Goal: Information Seeking & Learning: Learn about a topic

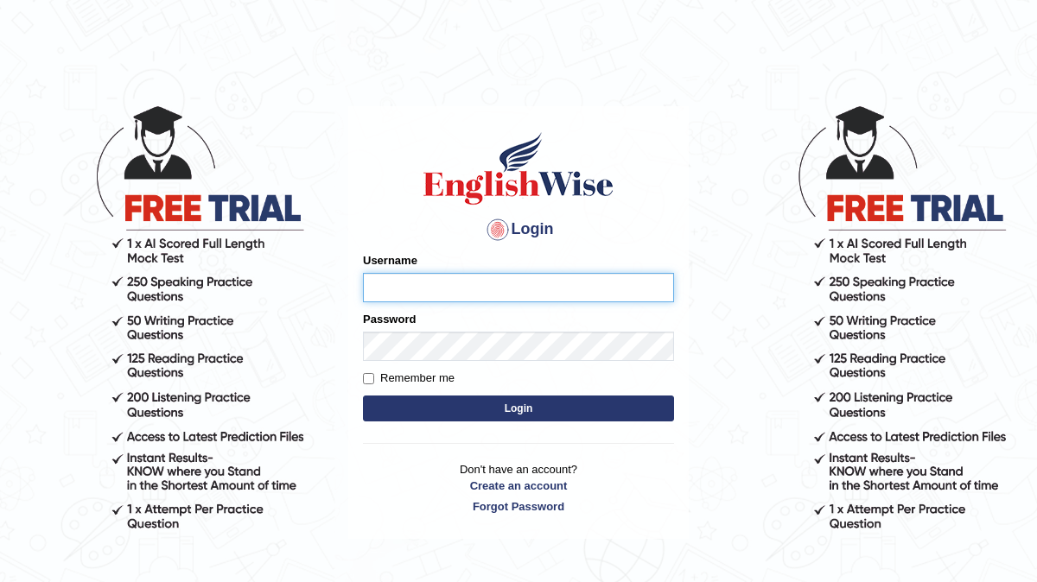
type input "Arjun12"
click at [442, 411] on button "Login" at bounding box center [518, 409] width 311 height 26
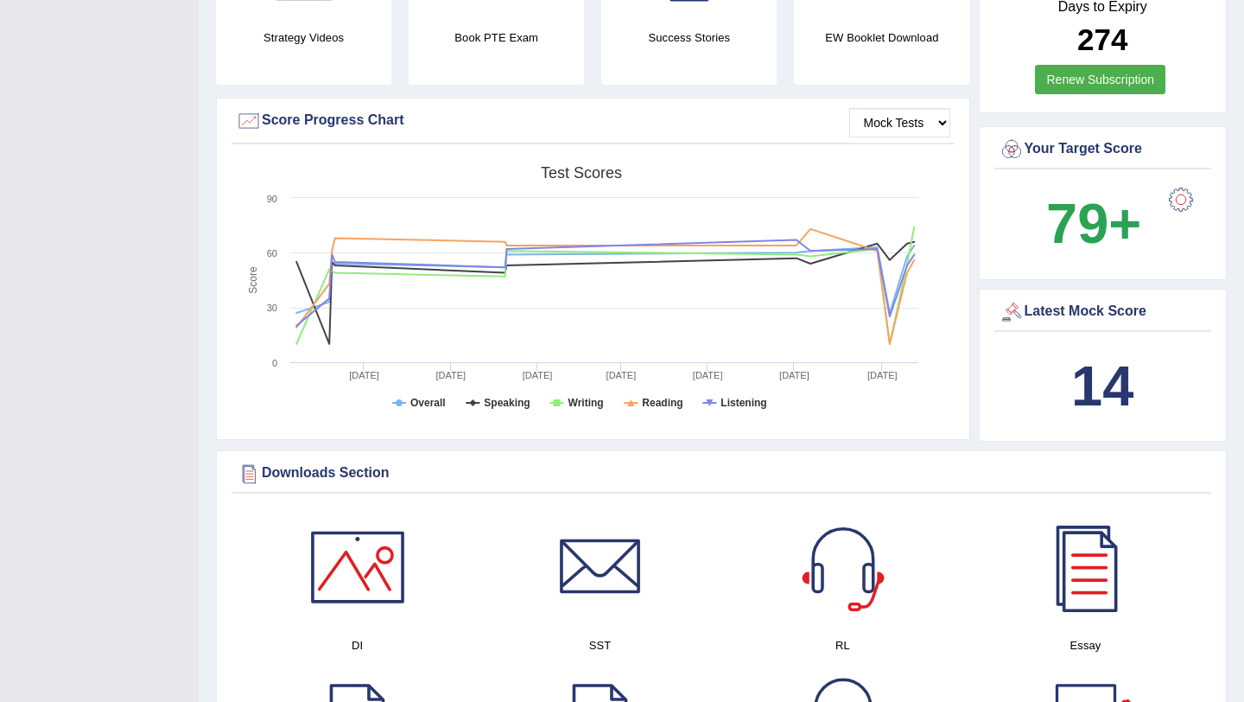
scroll to position [545, 0]
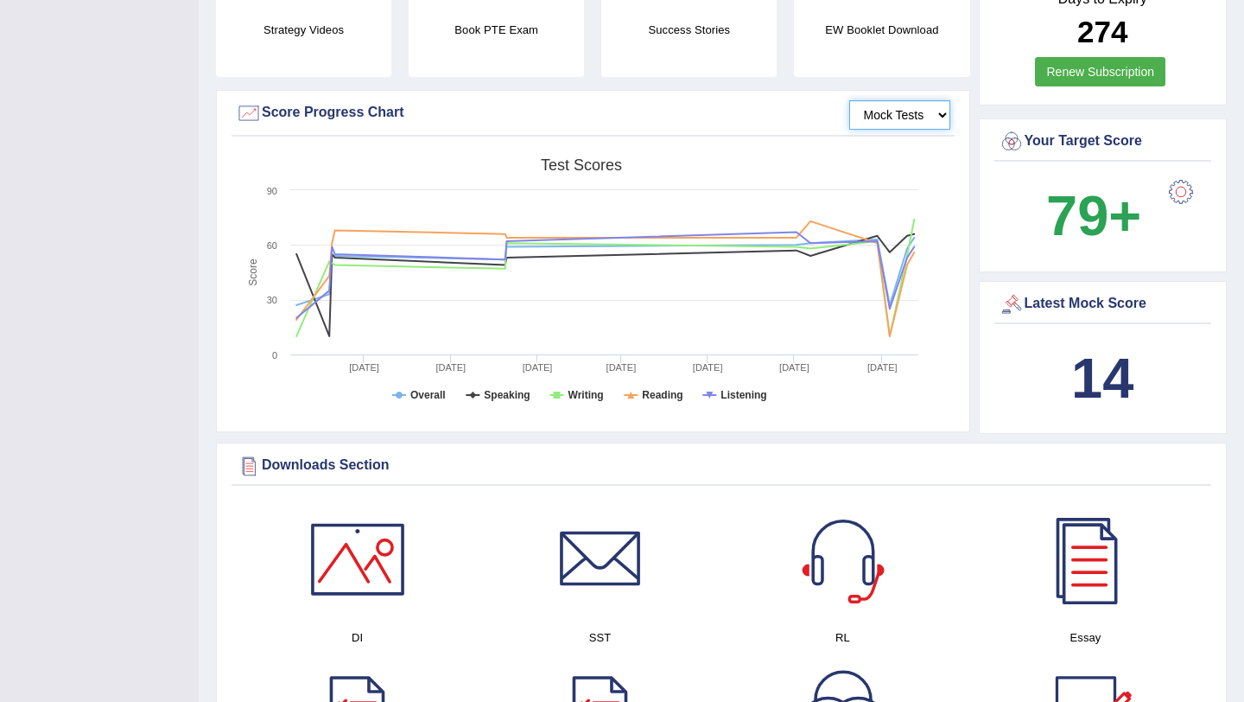
click at [907, 116] on select "Mock Tests" at bounding box center [900, 114] width 101 height 29
click at [850, 100] on select "Mock Tests" at bounding box center [900, 114] width 101 height 29
click at [907, 116] on select "Mock Tests" at bounding box center [900, 114] width 101 height 29
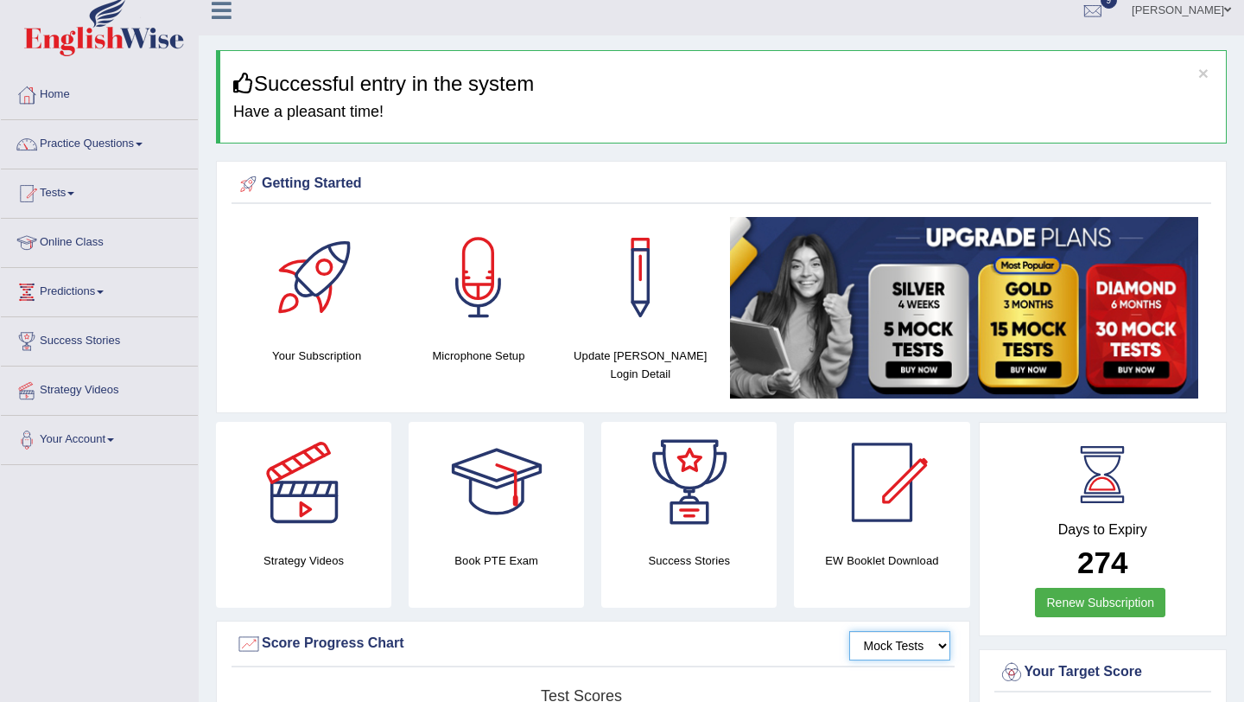
scroll to position [0, 0]
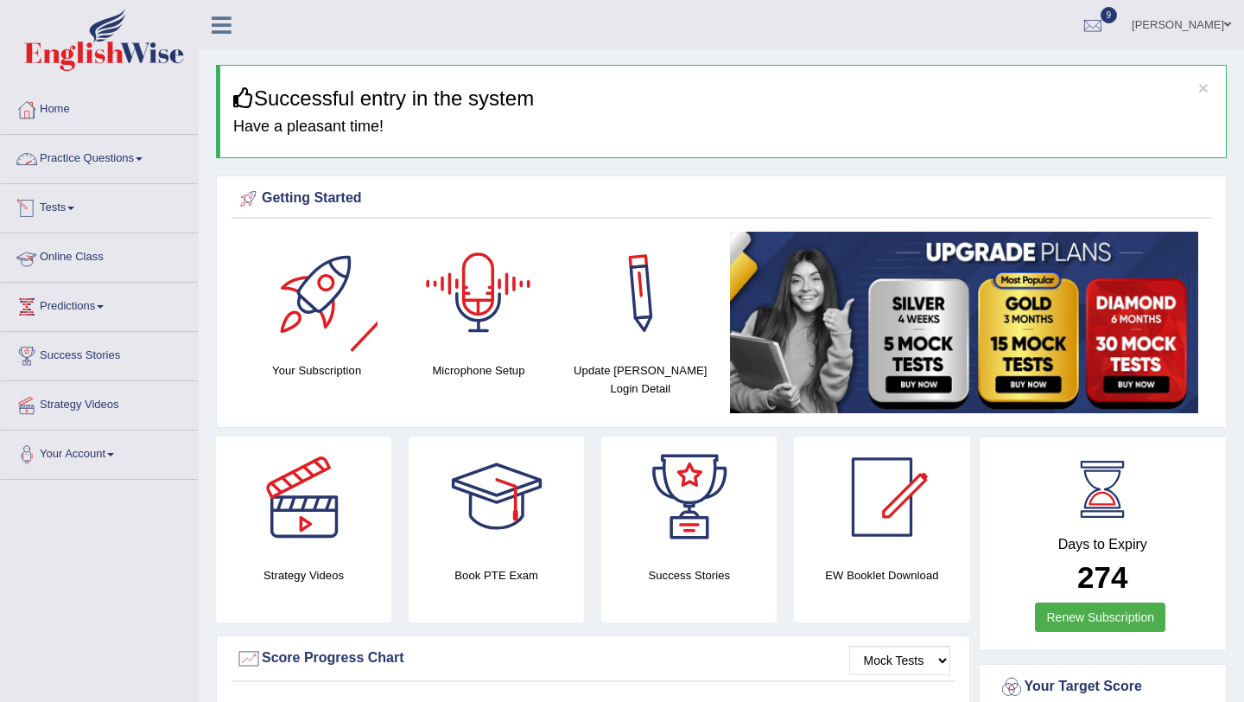
click at [97, 150] on link "Practice Questions" at bounding box center [99, 156] width 197 height 43
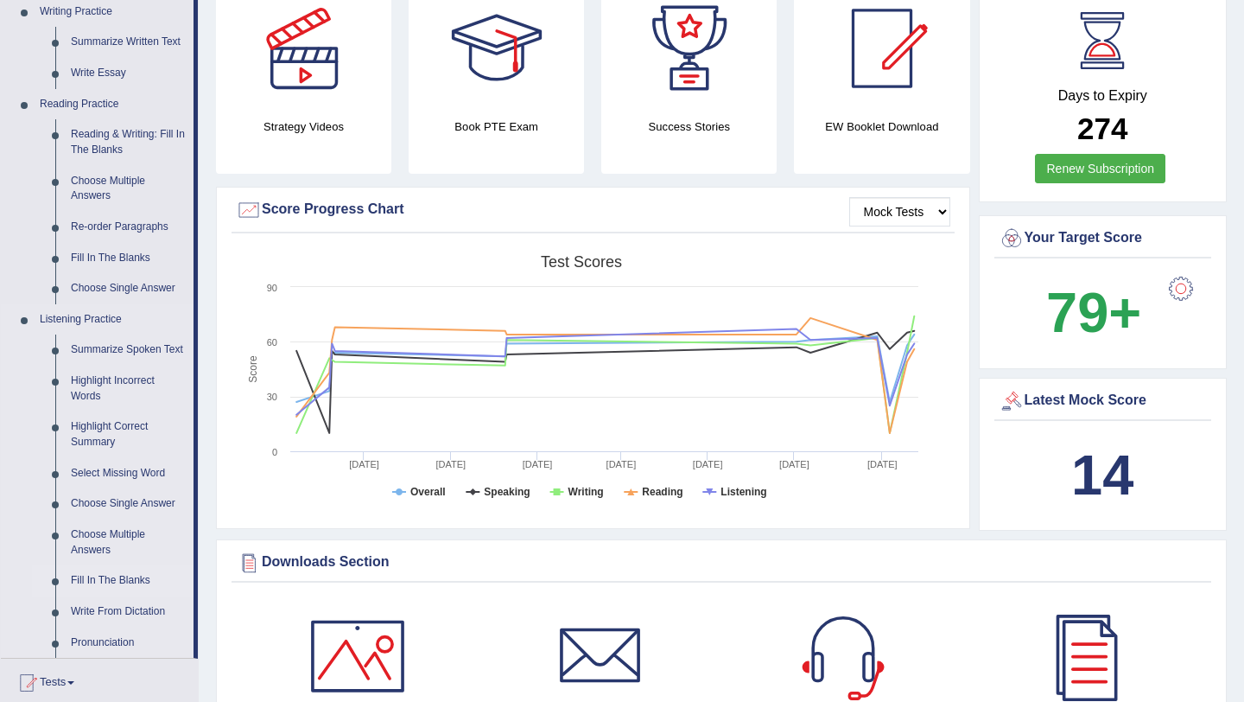
scroll to position [452, 0]
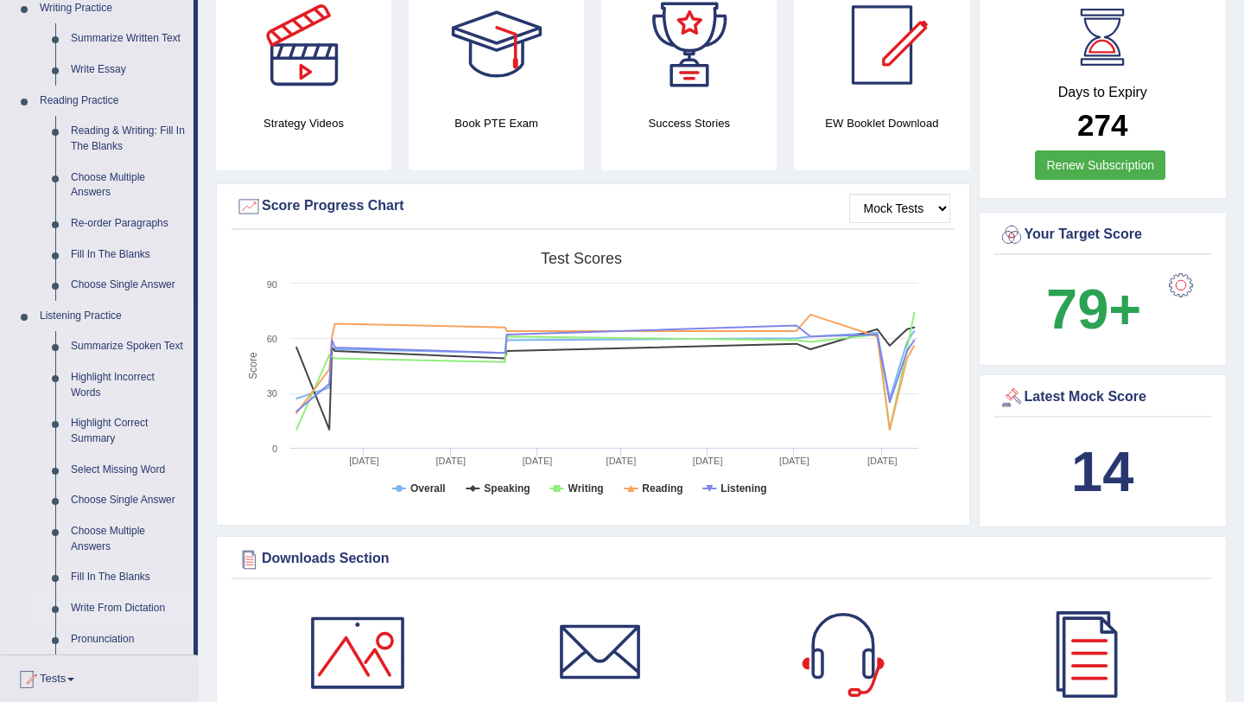
click at [121, 582] on link "Write From Dictation" at bounding box center [128, 608] width 130 height 31
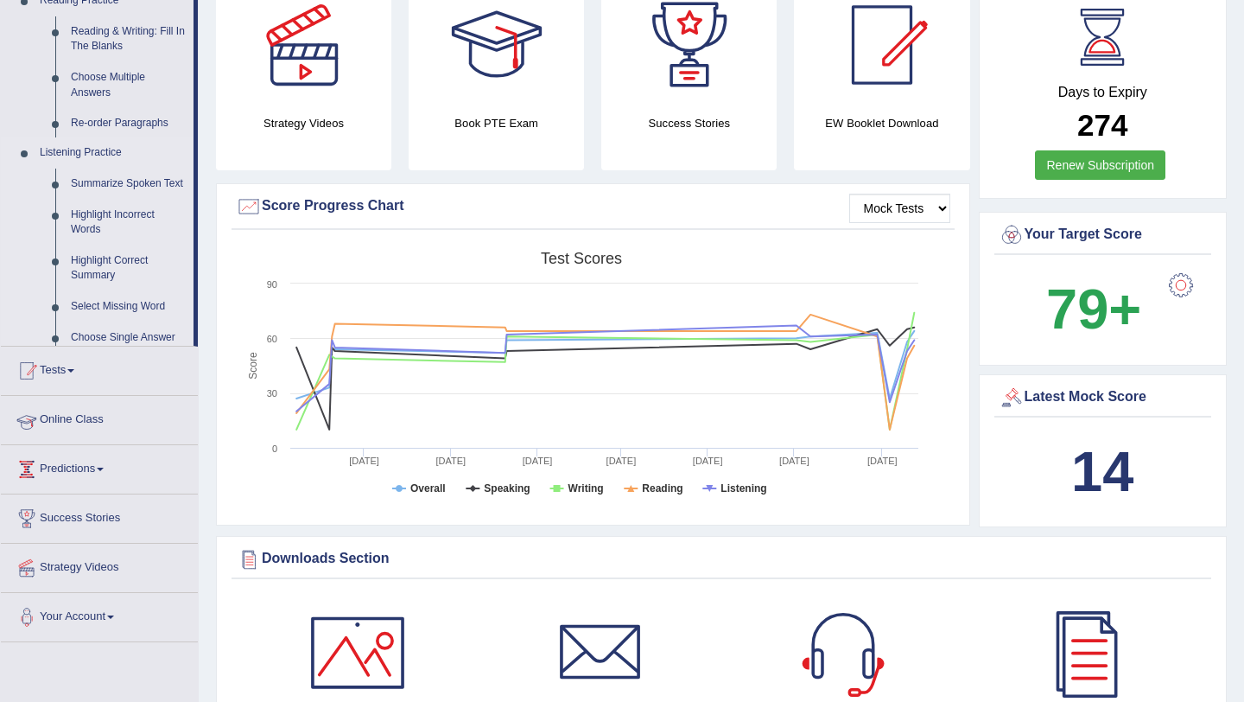
scroll to position [196, 0]
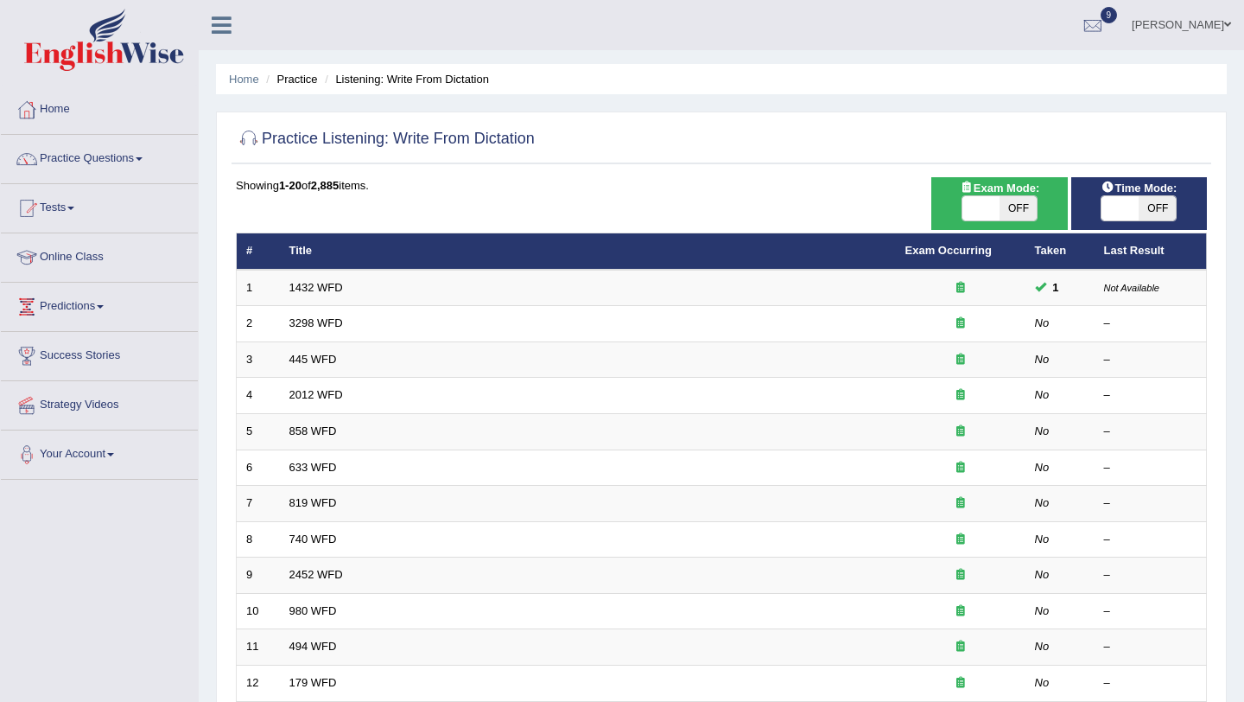
click at [1003, 218] on span "OFF" at bounding box center [1018, 208] width 37 height 24
checkbox input "true"
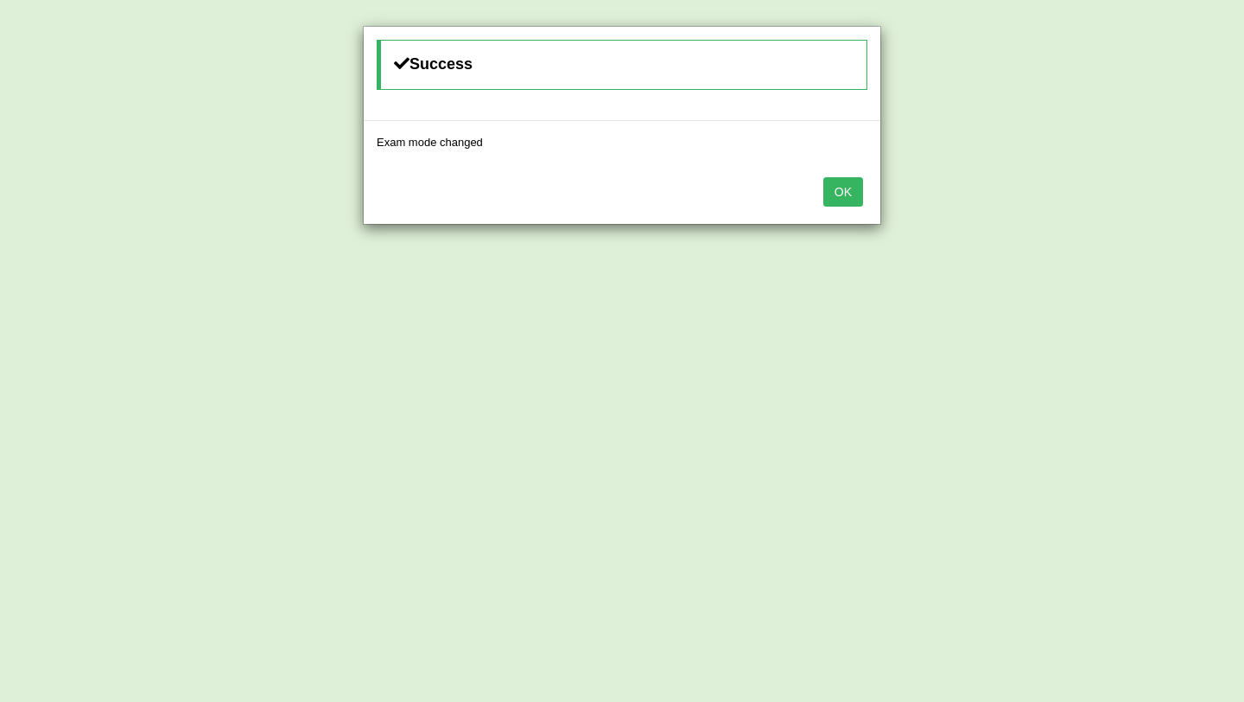
click at [851, 202] on button "OK" at bounding box center [844, 191] width 40 height 29
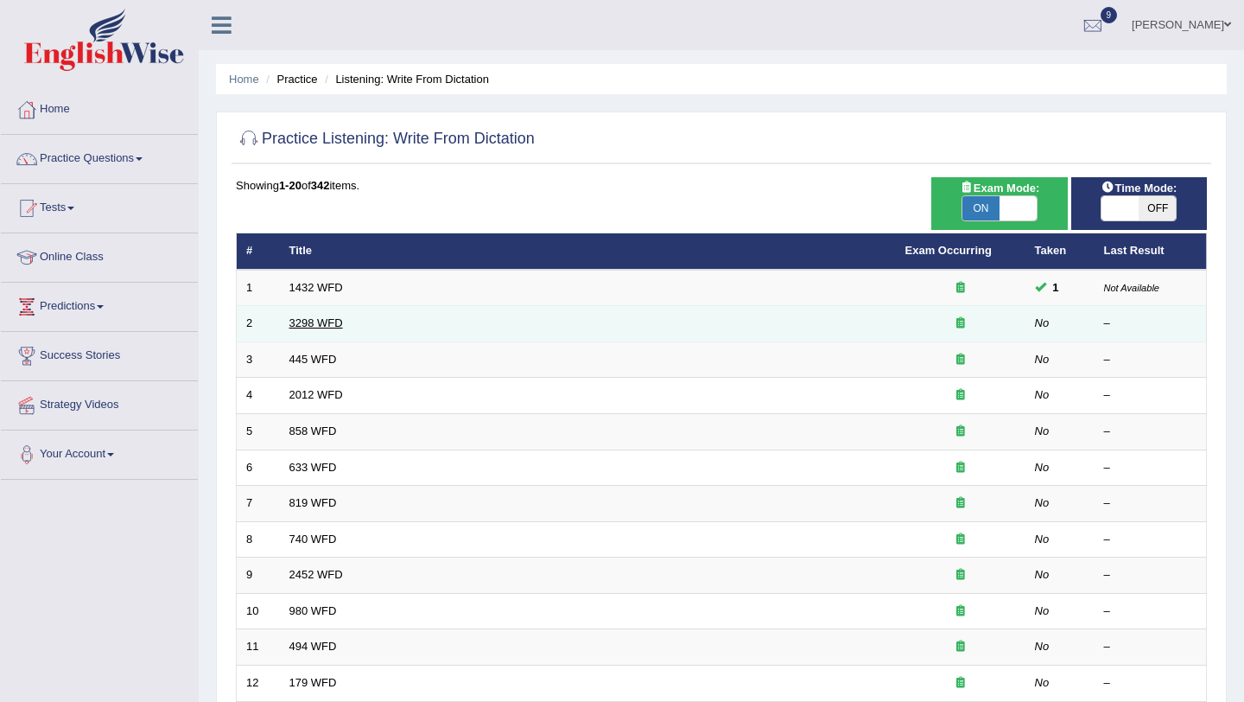
click at [334, 323] on link "3298 WFD" at bounding box center [317, 322] width 54 height 13
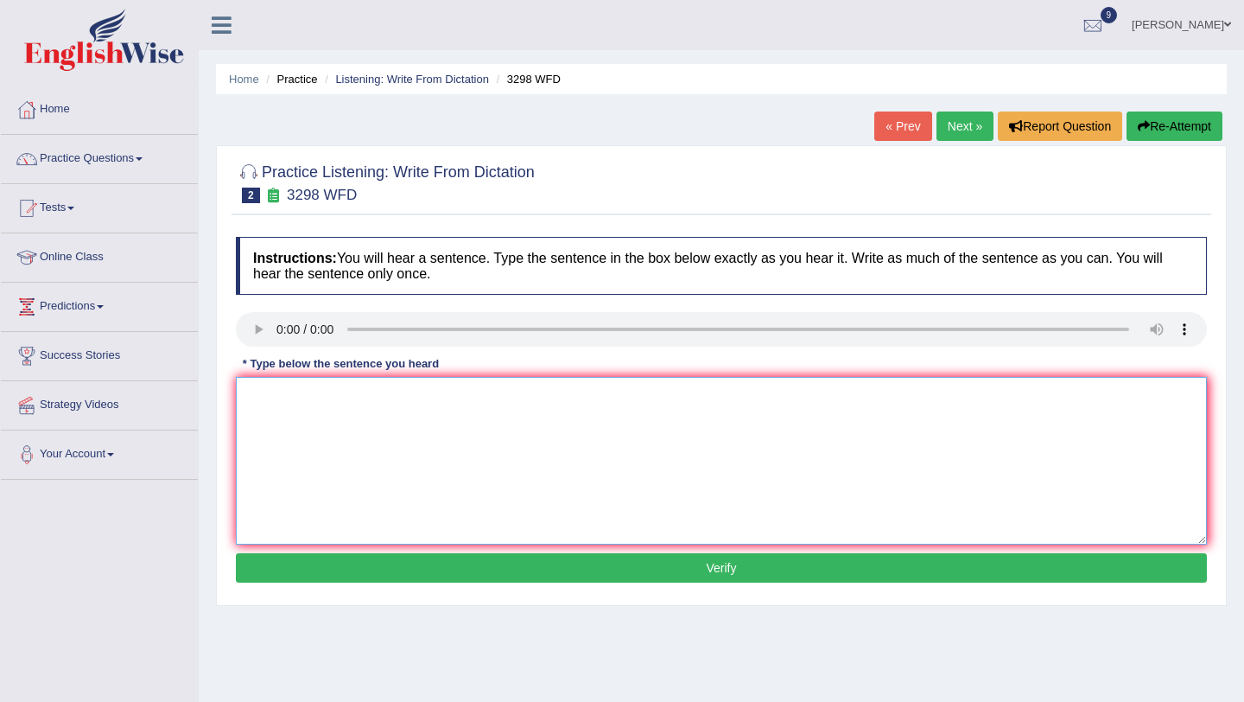
click at [296, 423] on textarea at bounding box center [721, 461] width 971 height 168
type textarea "animal behaviurj"
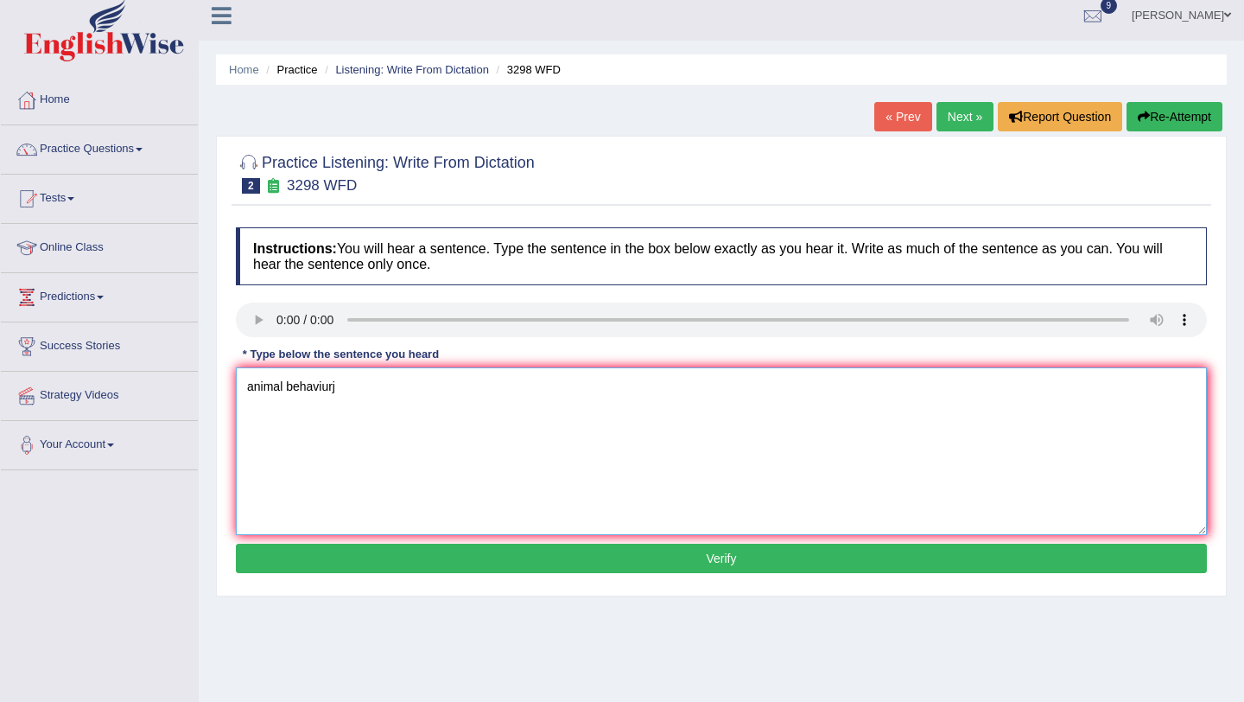
scroll to position [14, 0]
